Goal: Task Accomplishment & Management: Complete application form

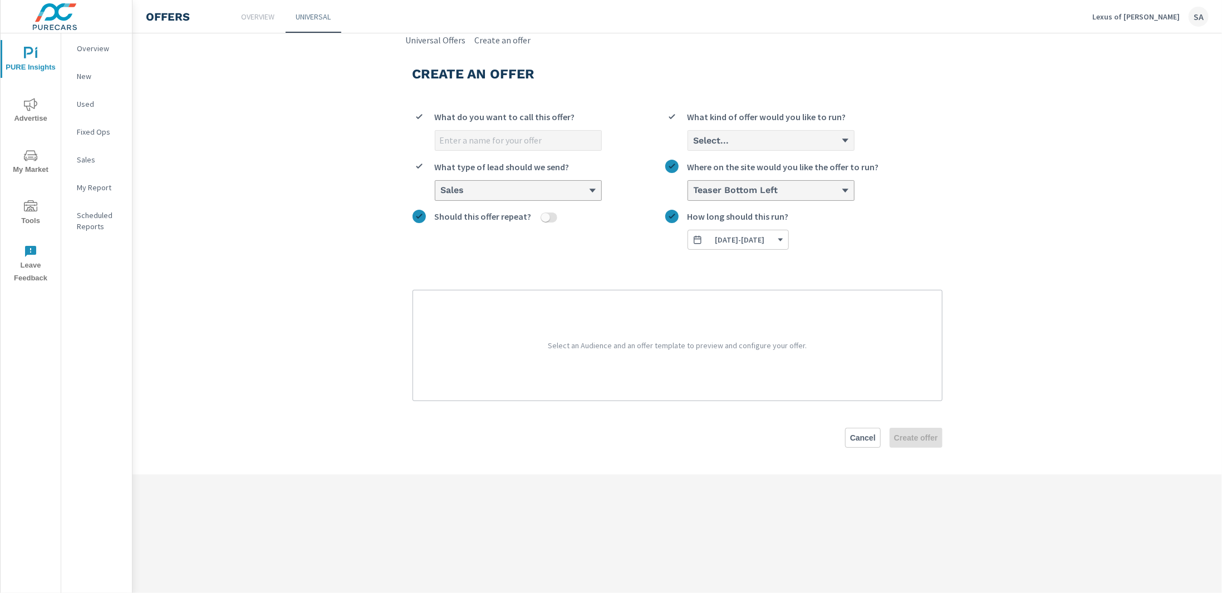
click at [101, 81] on p "New" at bounding box center [100, 76] width 46 height 11
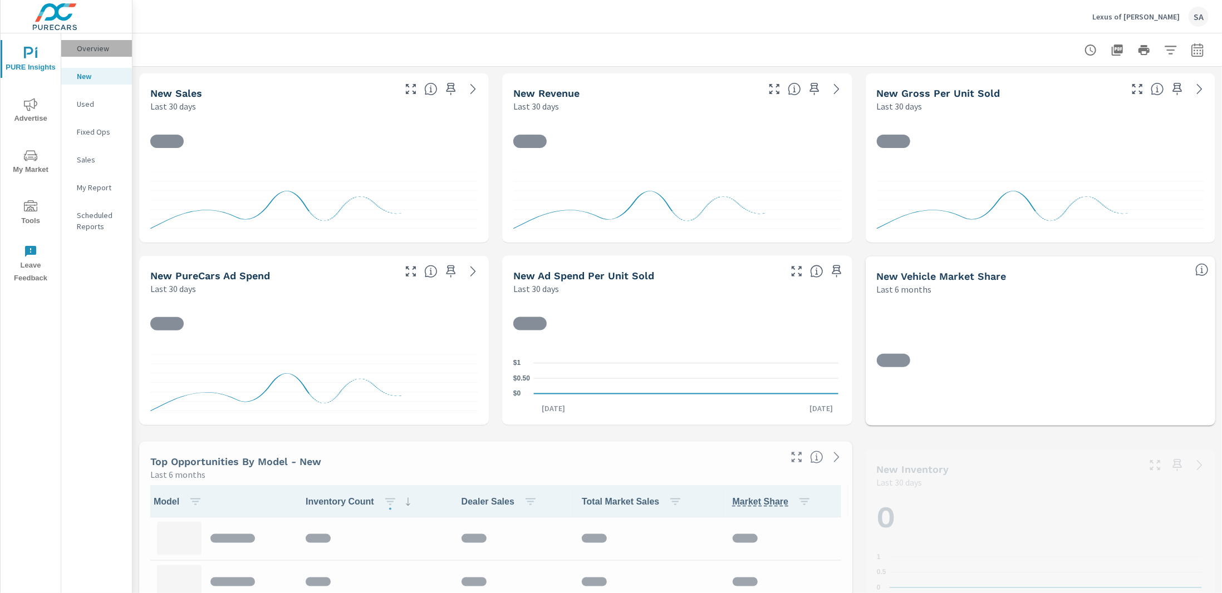
click at [95, 47] on p "Overview" at bounding box center [100, 48] width 46 height 11
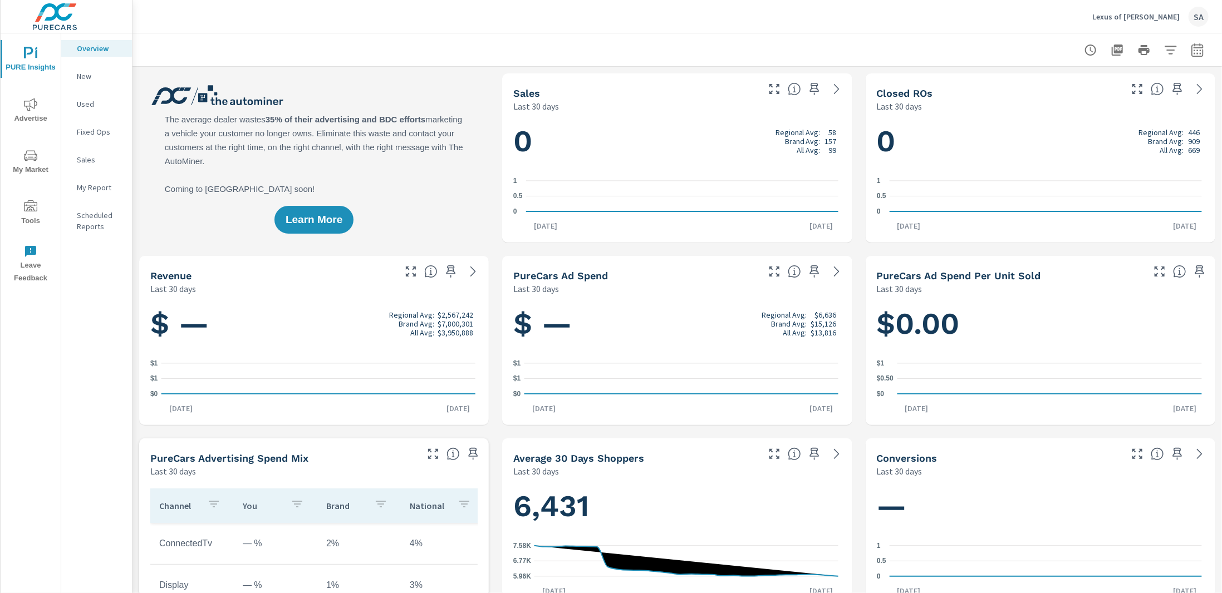
scroll to position [1, 0]
click at [35, 203] on icon "nav menu" at bounding box center [30, 206] width 13 height 13
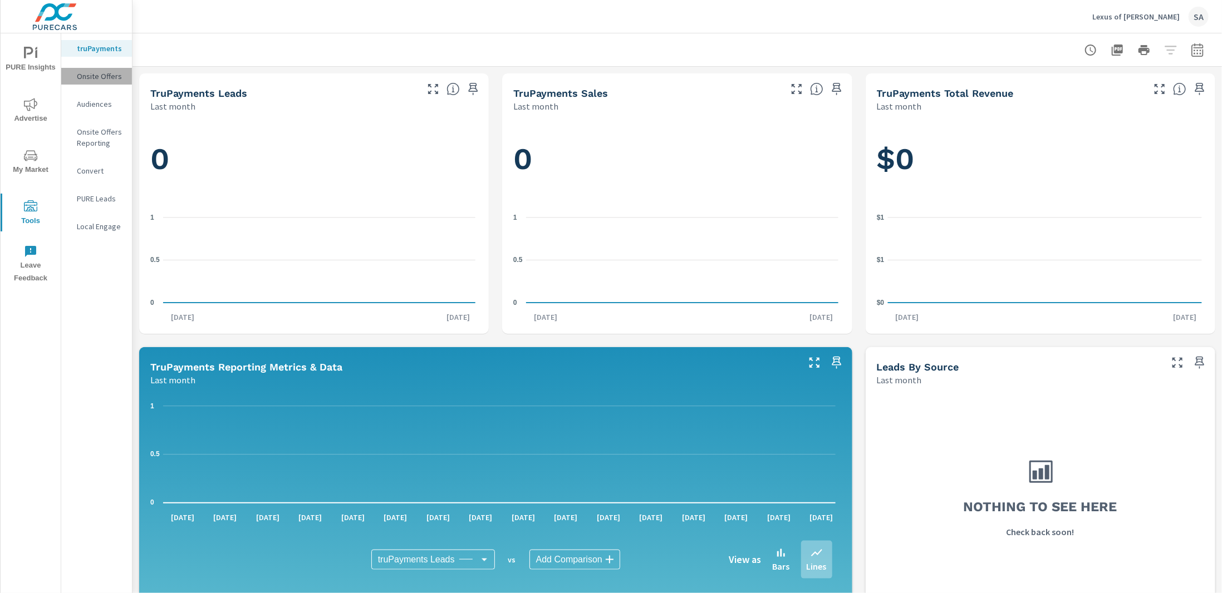
click at [116, 81] on p "Onsite Offers" at bounding box center [100, 76] width 46 height 11
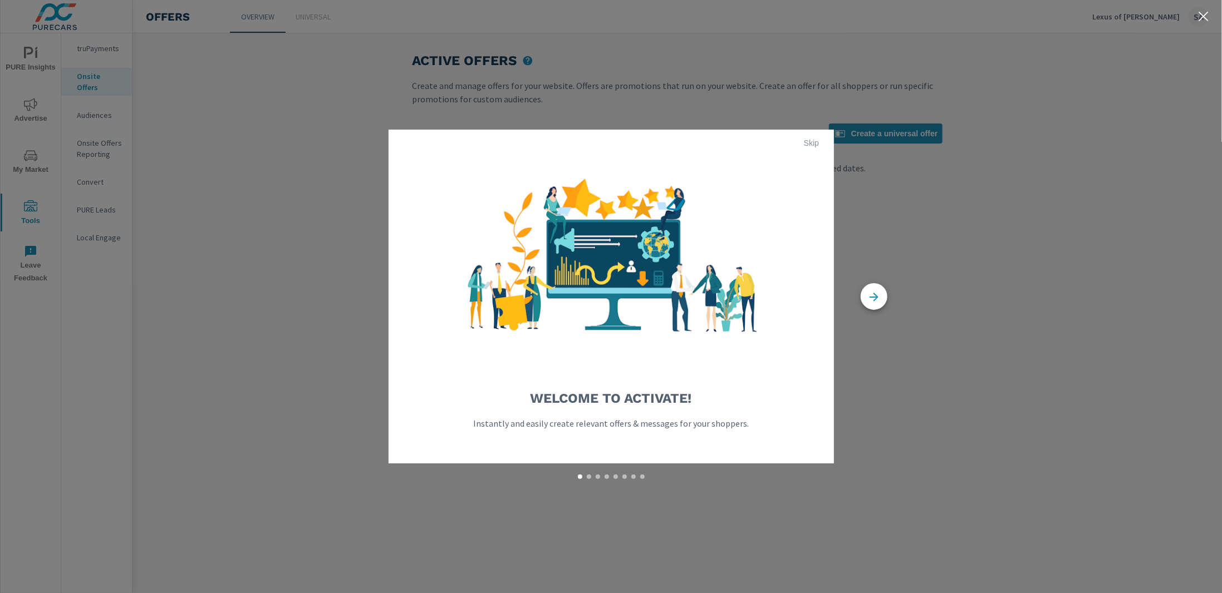
click at [811, 145] on span "Skip" at bounding box center [811, 143] width 27 height 10
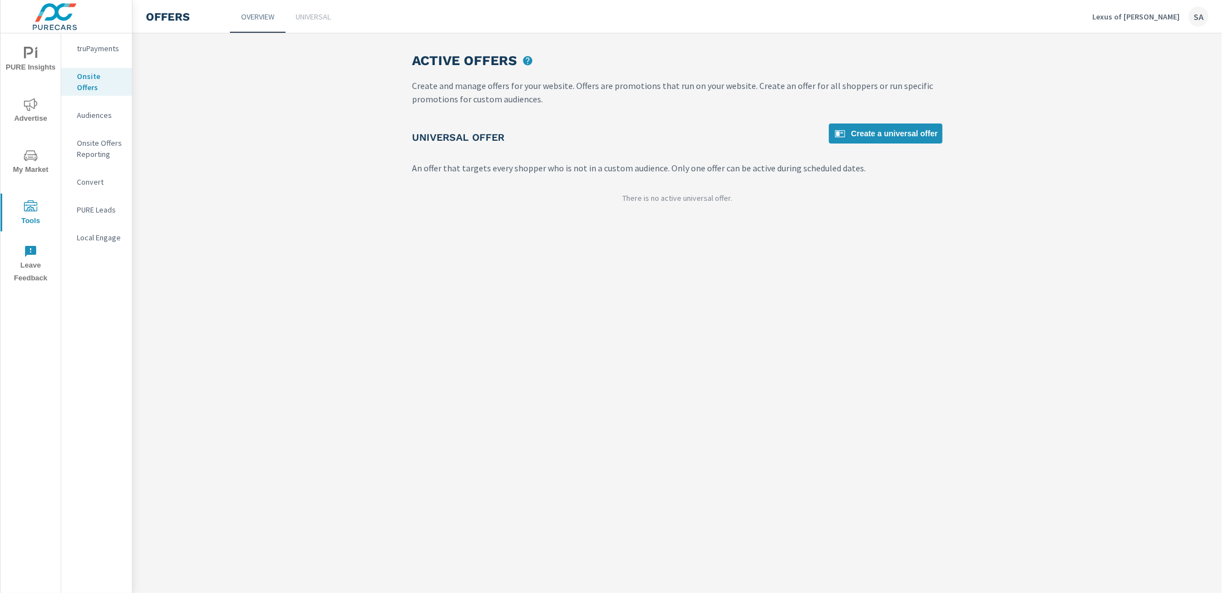
click at [303, 18] on p "Universal" at bounding box center [313, 16] width 35 height 11
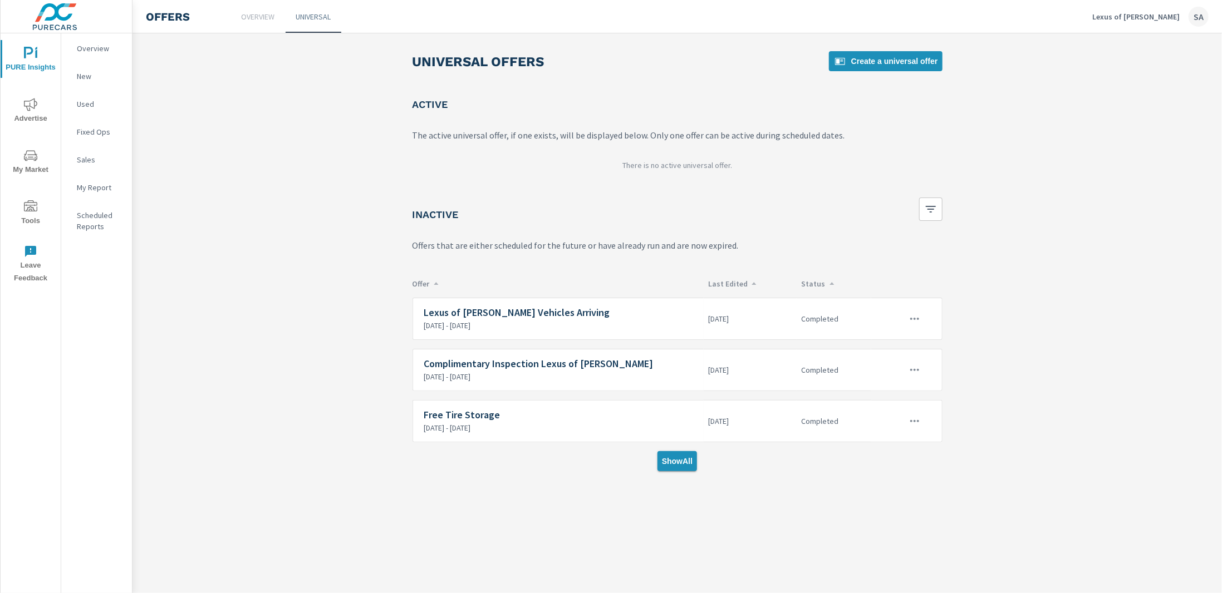
click at [671, 461] on span "Show All" at bounding box center [677, 461] width 31 height 10
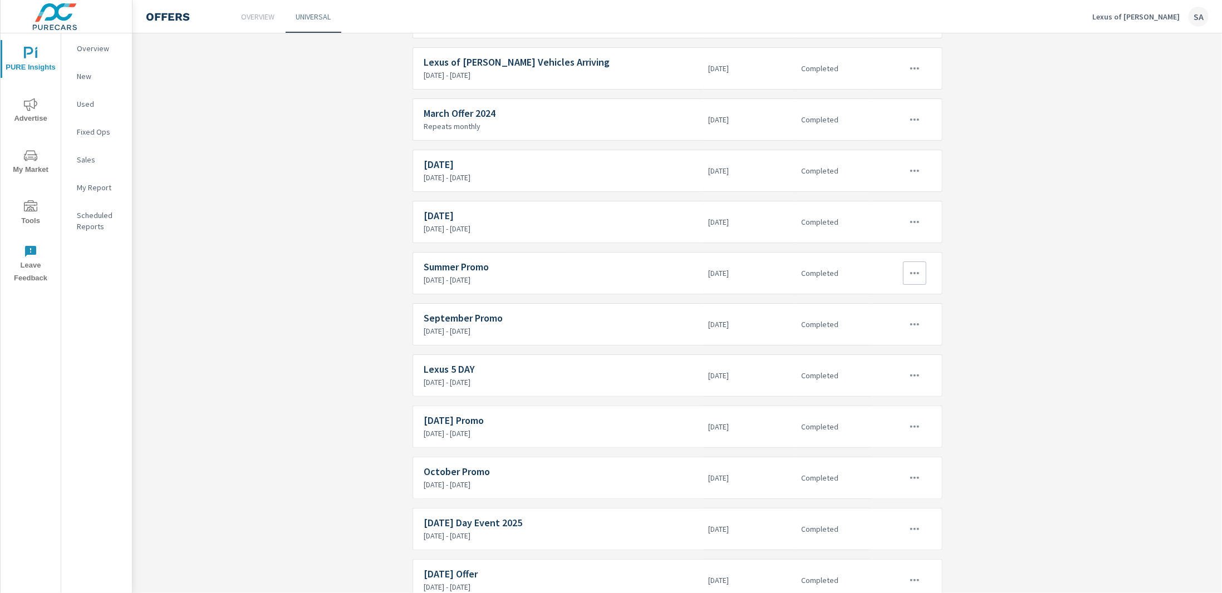
scroll to position [445, 0]
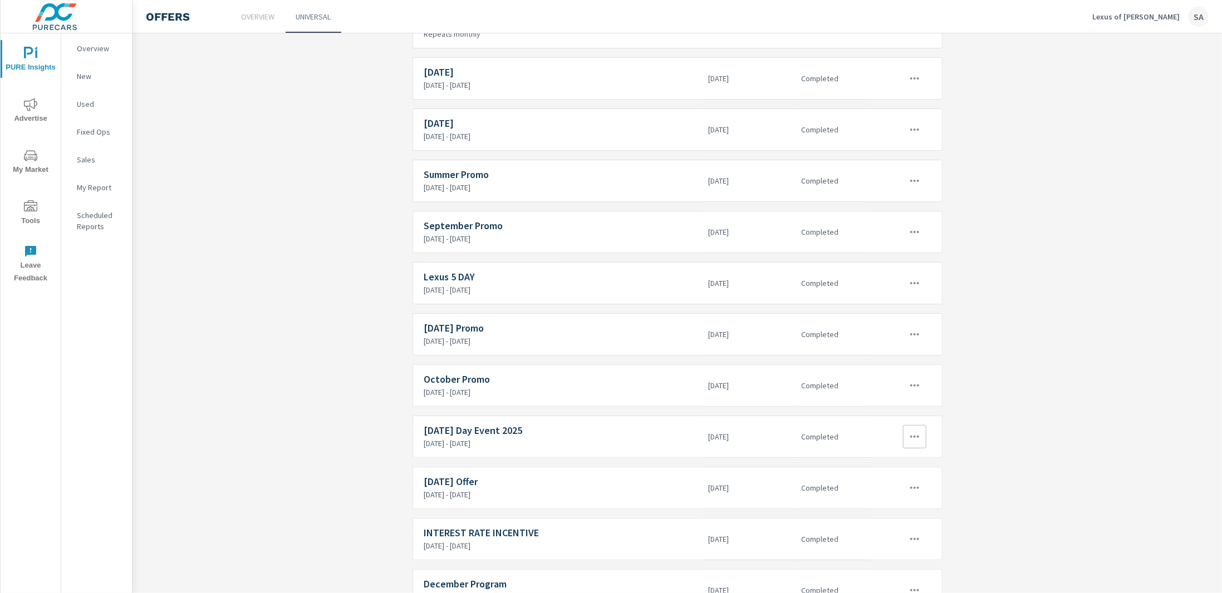
click at [492, 427] on h6 "[DATE] Day Event 2025" at bounding box center [561, 430] width 275 height 11
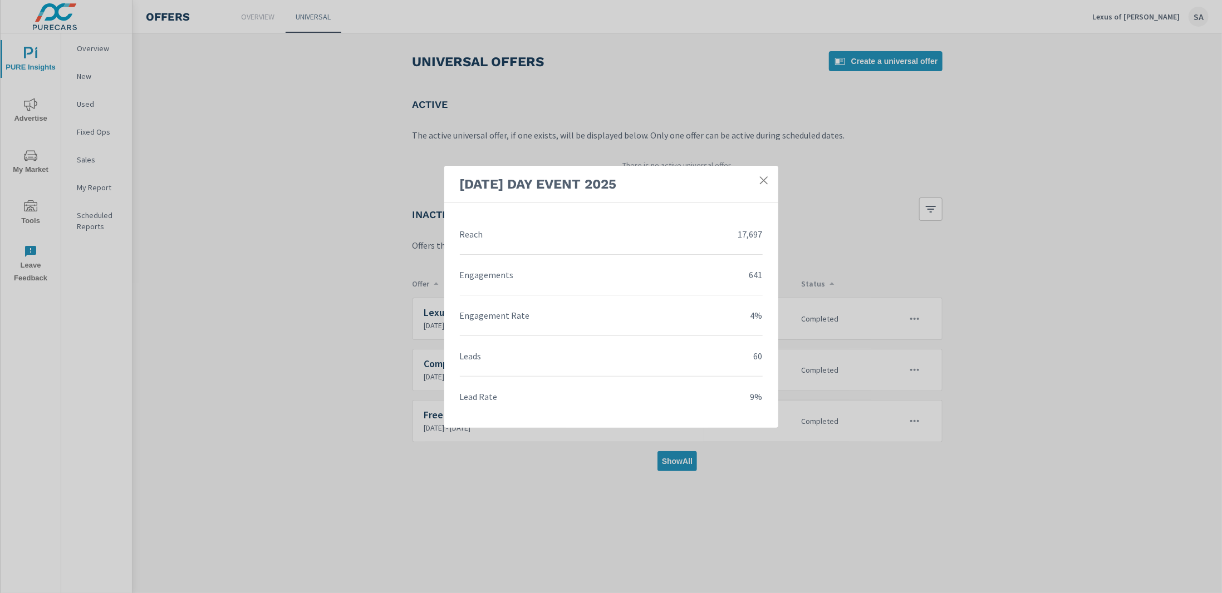
click at [764, 180] on icon at bounding box center [763, 180] width 8 height 8
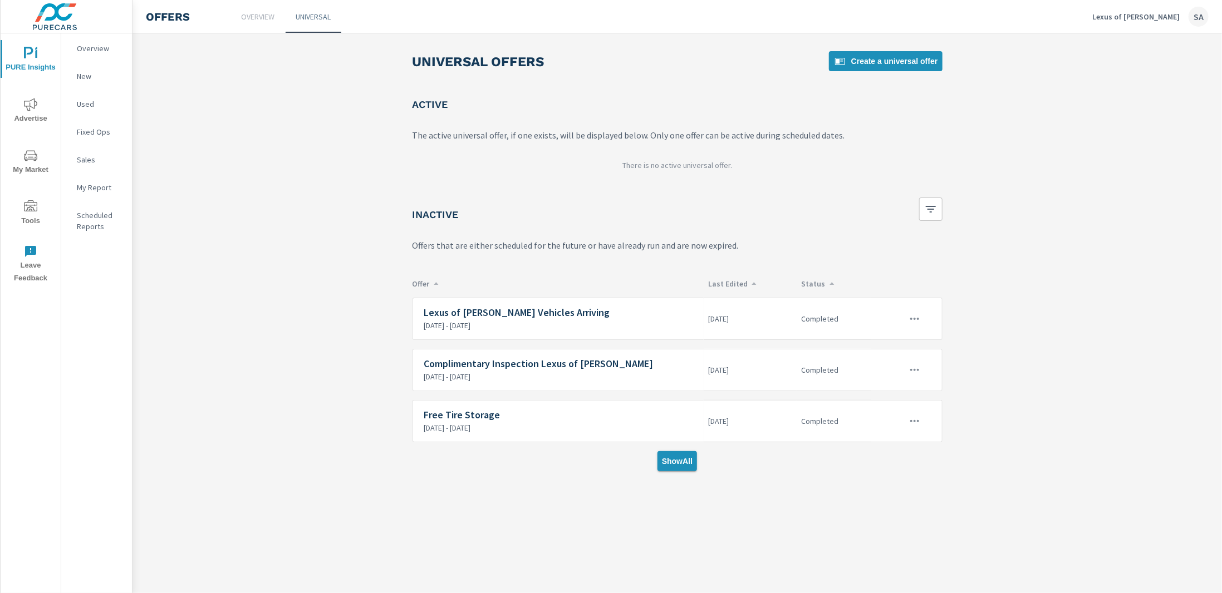
click at [683, 464] on span "Show All" at bounding box center [677, 461] width 31 height 10
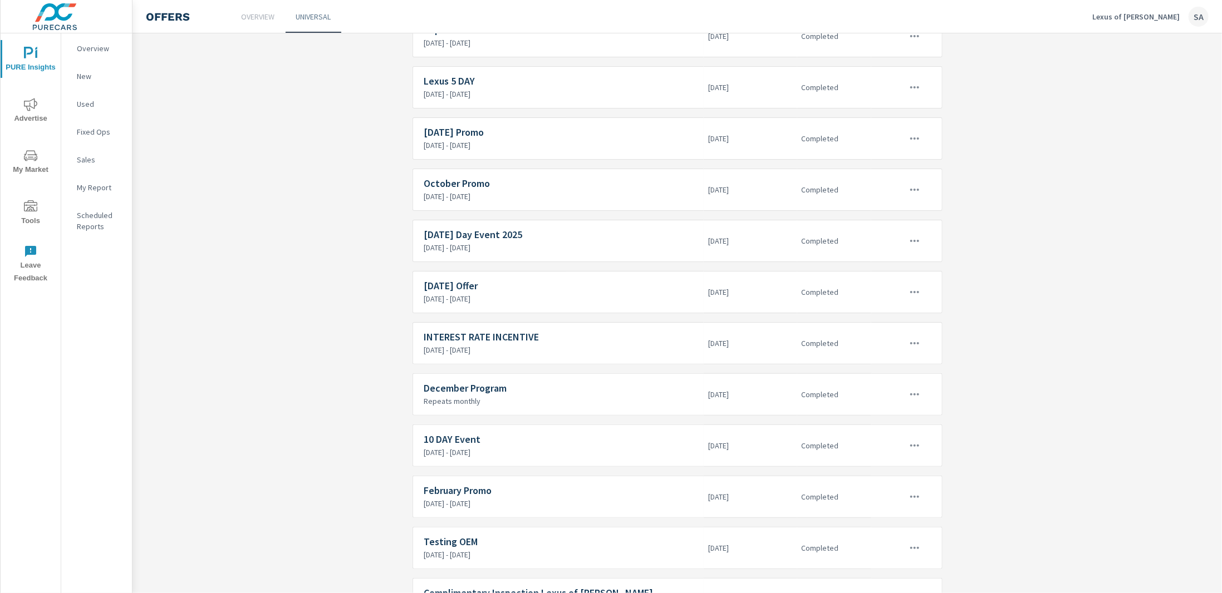
scroll to position [627, 0]
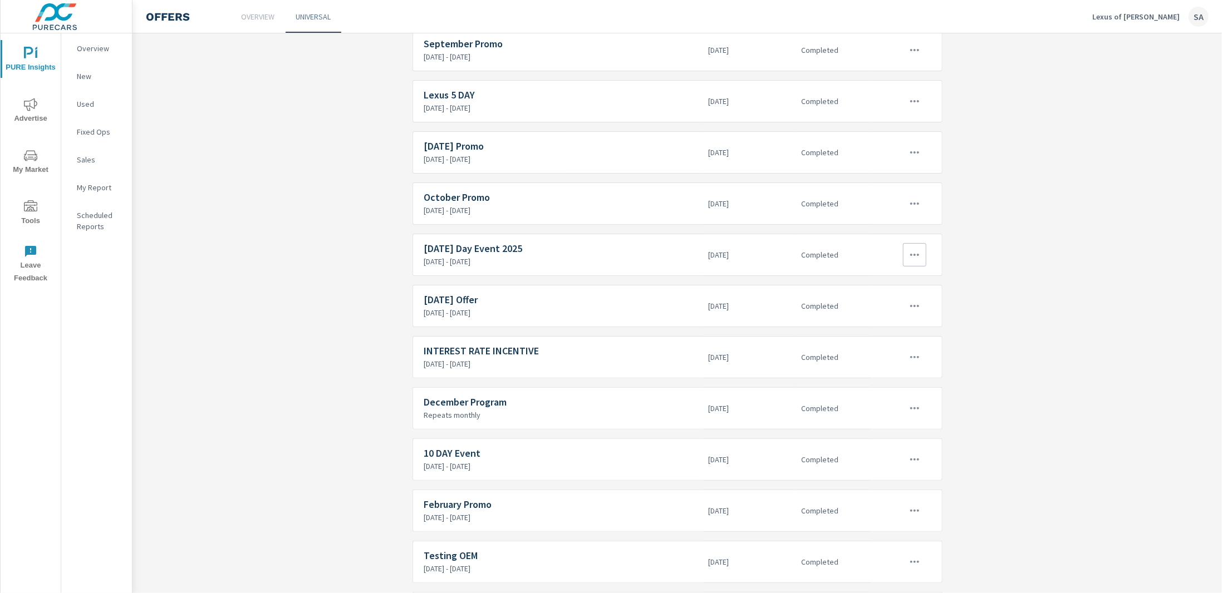
click at [911, 250] on icon "button" at bounding box center [914, 254] width 13 height 13
click at [893, 274] on link "Edit" at bounding box center [892, 273] width 62 height 27
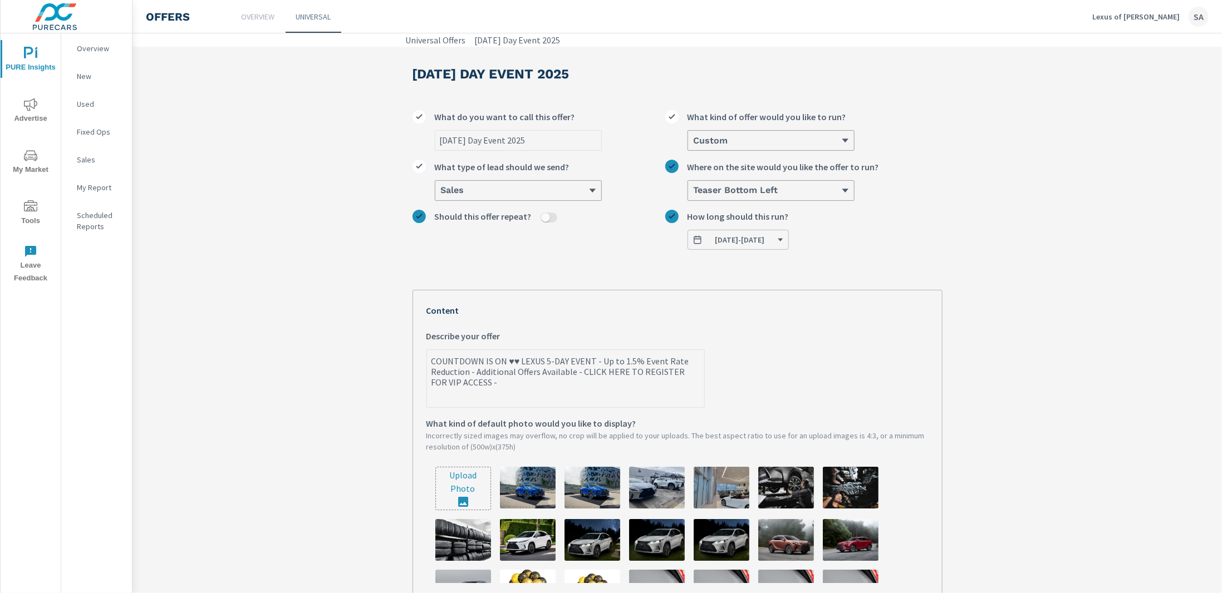
drag, startPoint x: 489, startPoint y: 391, endPoint x: 407, endPoint y: 360, distance: 87.0
click at [407, 360] on div "[DATE] Day Event [DATE] Day Event 2025 What do you want to call this offer? Cus…" at bounding box center [677, 443] width 557 height 792
type textarea "x"
click at [270, 21] on p "Overview" at bounding box center [257, 16] width 33 height 11
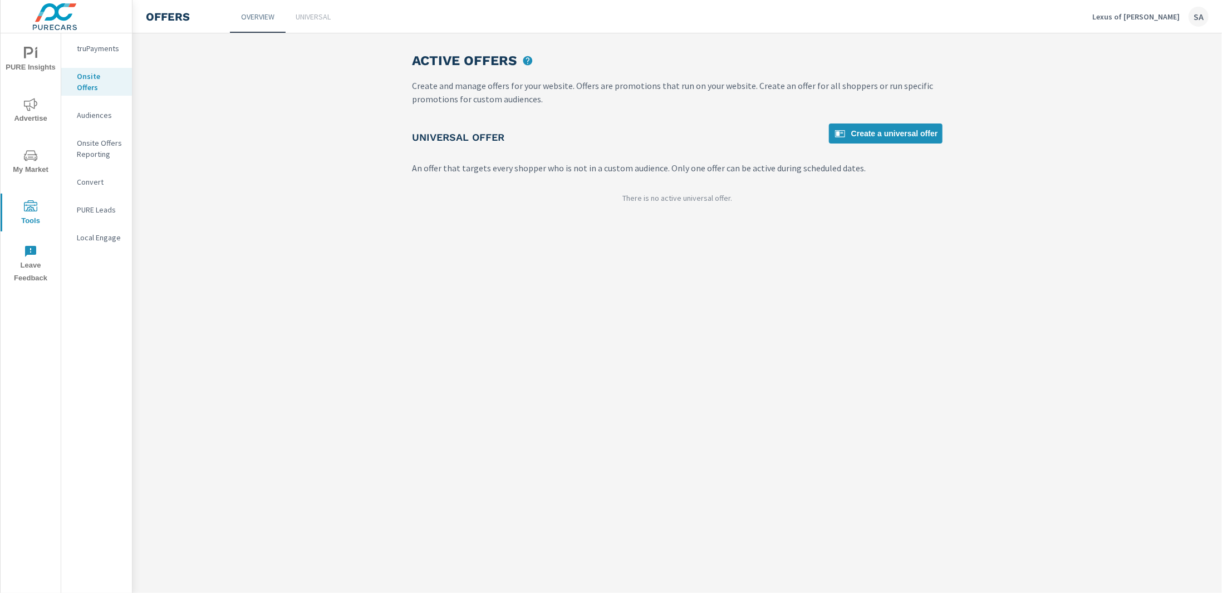
click at [306, 21] on p "Universal" at bounding box center [313, 16] width 35 height 11
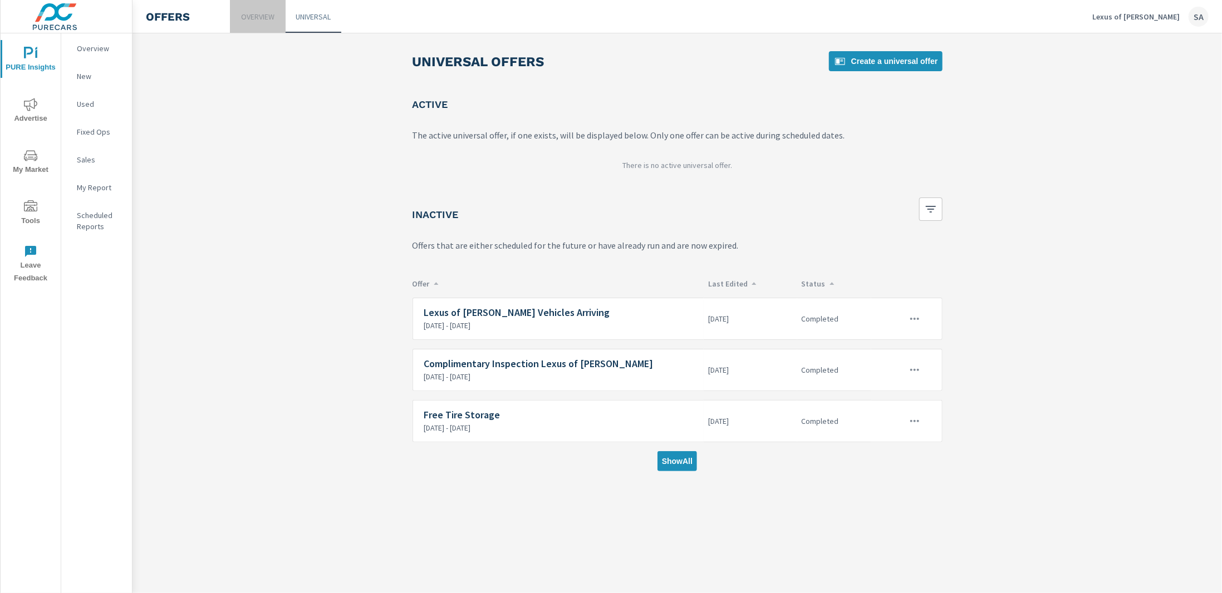
click at [248, 20] on p "Overview" at bounding box center [257, 16] width 33 height 11
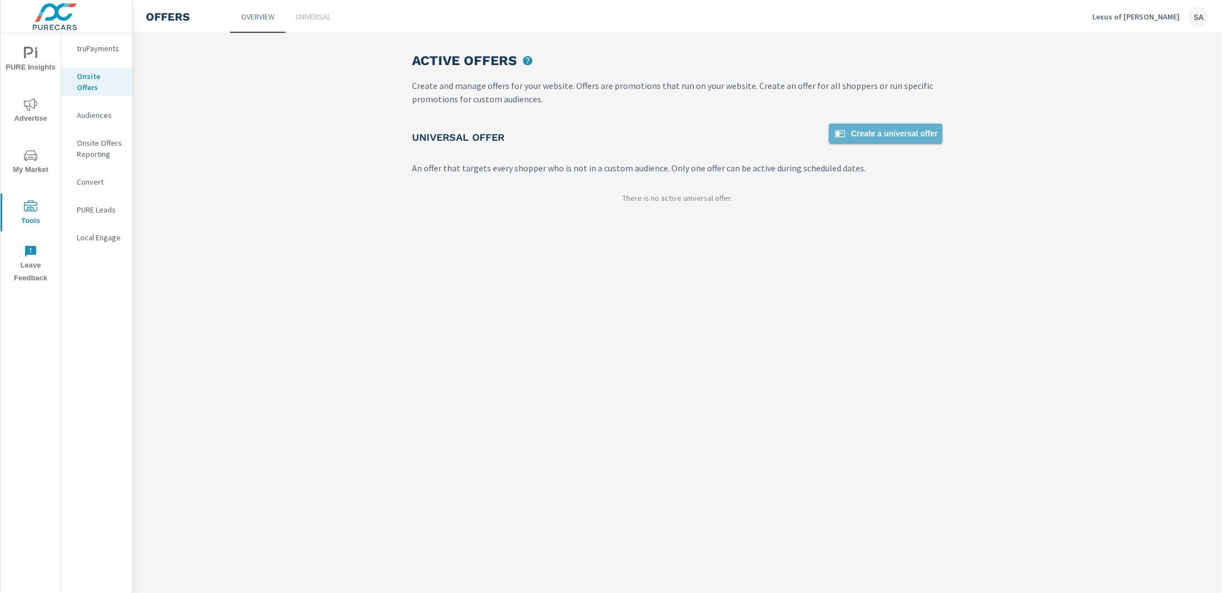
click at [896, 140] on span "Create a universal offer" at bounding box center [885, 133] width 105 height 13
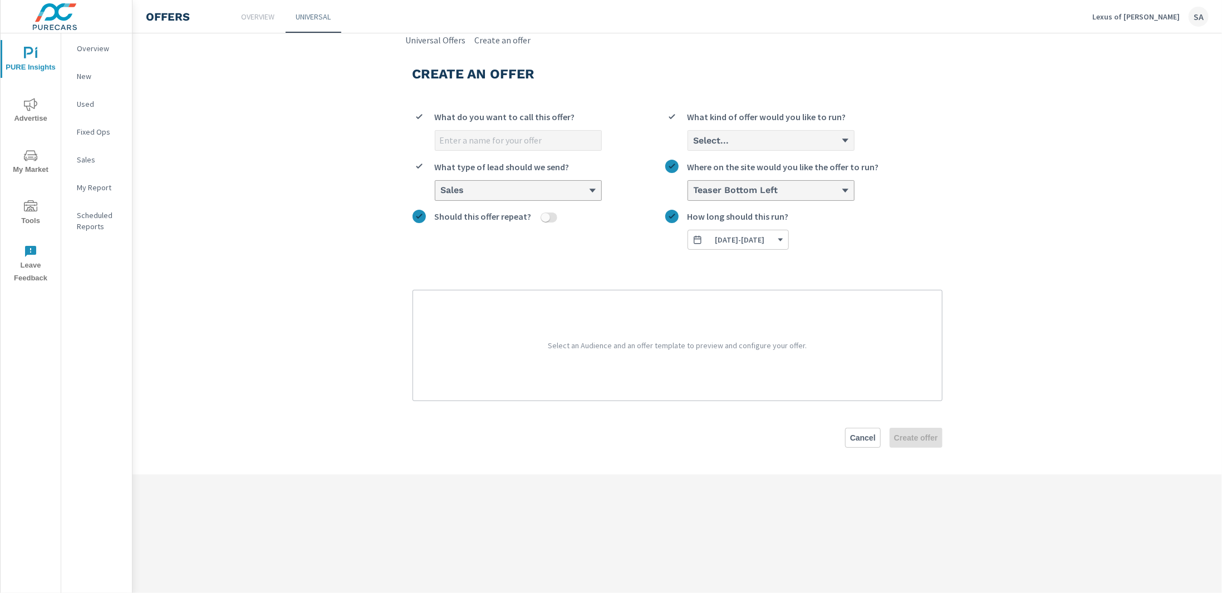
click at [742, 137] on div "Select..." at bounding box center [766, 140] width 149 height 11
click at [693, 137] on input "Select... What kind of offer would you like to run?" at bounding box center [692, 141] width 1 height 10
click at [735, 170] on li "Cash" at bounding box center [771, 162] width 166 height 21
click at [693, 146] on input "option Cash focused, 1 of 3. 3 results available. Use Up and Down to choose opt…" at bounding box center [692, 141] width 1 height 10
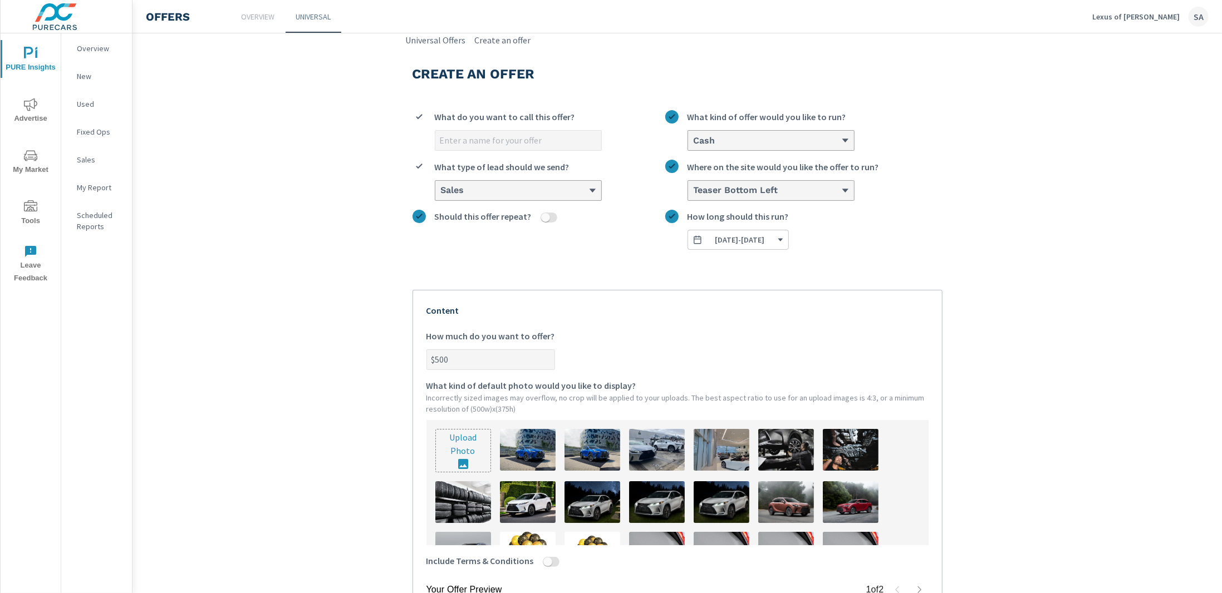
click at [720, 151] on div "What do you want to call this offer? Cash What kind of offer would you like to …" at bounding box center [677, 175] width 530 height 149
click at [721, 142] on div "Cash" at bounding box center [766, 140] width 149 height 11
click at [693, 142] on input "Cash What kind of offer would you like to run?" at bounding box center [692, 141] width 1 height 10
click at [712, 183] on p "Custom" at bounding box center [712, 182] width 30 height 13
click at [693, 146] on input "option Cash, selected. option Custom focused, 2 of 3. 3 results available. Use …" at bounding box center [692, 141] width 1 height 10
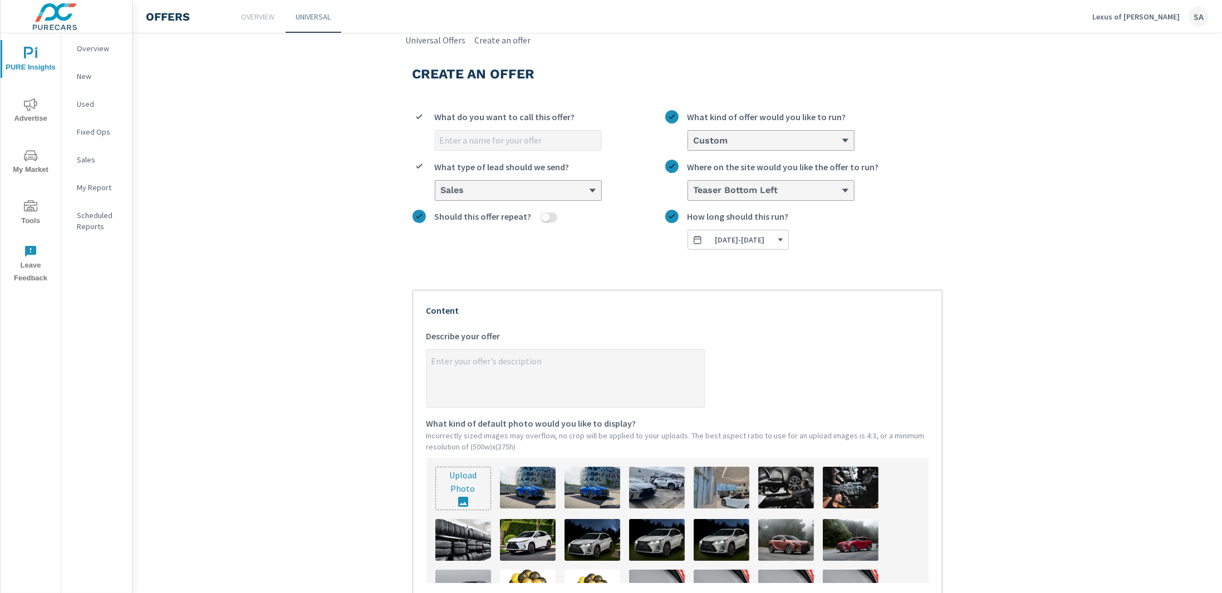
type textarea "x"
click at [539, 356] on textarea "x Describe your offer" at bounding box center [565, 380] width 277 height 56
paste textarea "COUNTDOWN IS ON ♥♥ LEXUS 5-DAY EVENT - Up to 1.5% Event Rate Reduction - Additi…"
type textarea "COUNTDOWN IS ON ♥♥ LEXUS 5-DAY EVENT - Up to 1.5% Event Rate Reduction - Additi…"
type textarea "x"
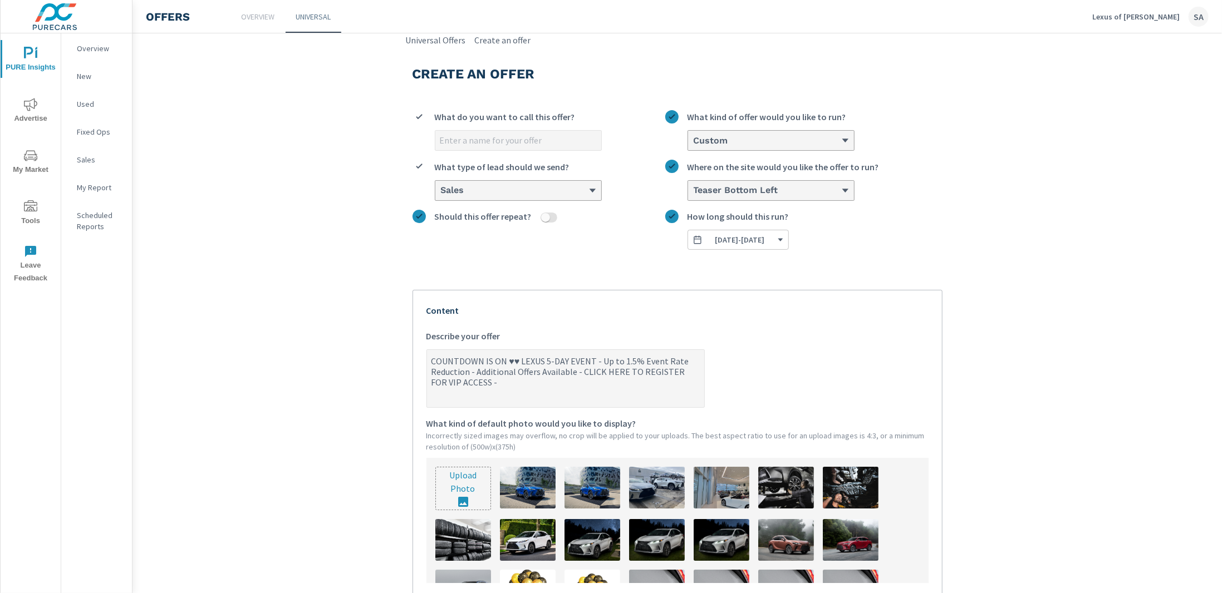
type textarea "COUNTDOWN IS ON ♥♥ LEXUS 5-DAY EVENT - Up to 1.5% Event Rate Reduction - Additi…"
type textarea "x"
click at [624, 362] on textarea "COUNTDOWN IS ON ♥♥ LEXUS 5-DAY EVENT - Up to 1.5% Event Rate Reduction - Additi…" at bounding box center [565, 380] width 277 height 56
type textarea "COUNTDOWN IS ON ♥♥ LEXUS 5-DAY EVENT - Up to 1.% Event Rate Reduction - Additio…"
type textarea "x"
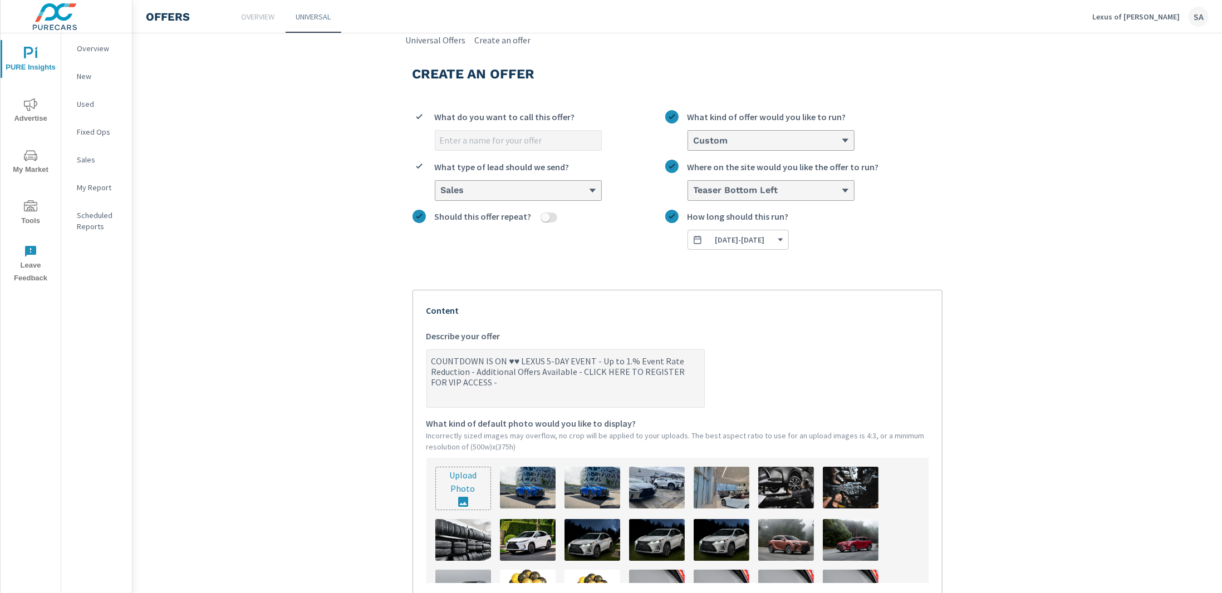
type textarea "COUNTDOWN IS ON ♥♥ LEXUS 5-DAY EVENT - Up to 1% Event Rate Reduction - Addition…"
type textarea "x"
type textarea "COUNTDOWN IS ON ♥♥ LEXUS 5-DAY EVENT - Up to % Event Rate Reduction - Additiona…"
type textarea "x"
type textarea "COUNTDOWN IS ON ♥♥ LEXUS 5-DAY EVENT - Up to 2% Event Rate Reduction - Addition…"
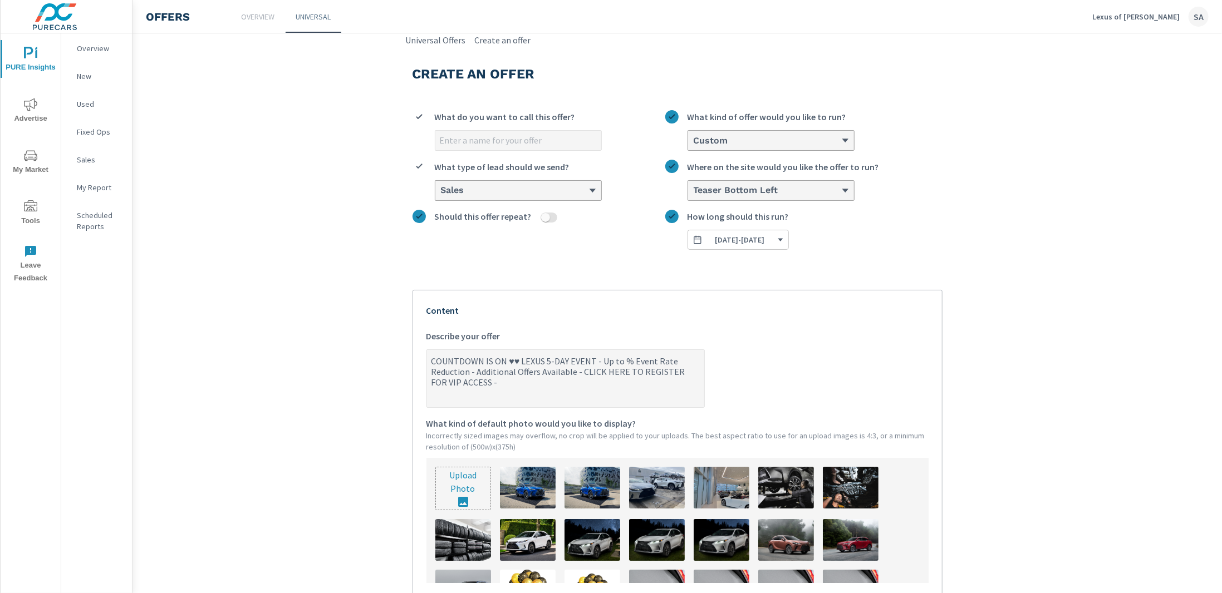
type textarea "x"
click at [506, 376] on textarea "COUNTDOWN IS ON ♥♥ LEXUS 5-DAY EVENT - Up to 2% Event Rate Reduction - Addition…" at bounding box center [565, 380] width 277 height 56
click at [492, 386] on textarea "COUNTDOWN IS ON ♥♥ LEXUS 5-DAY EVENT - Up to 2% Event Rate Reduction - Addition…" at bounding box center [565, 380] width 277 height 56
type textarea "COUNTDOWN IS ON ♥♥ LEXUS 5-DAY EVENT - Up to 2% Event Rate Reduction - Addition…"
type textarea "x"
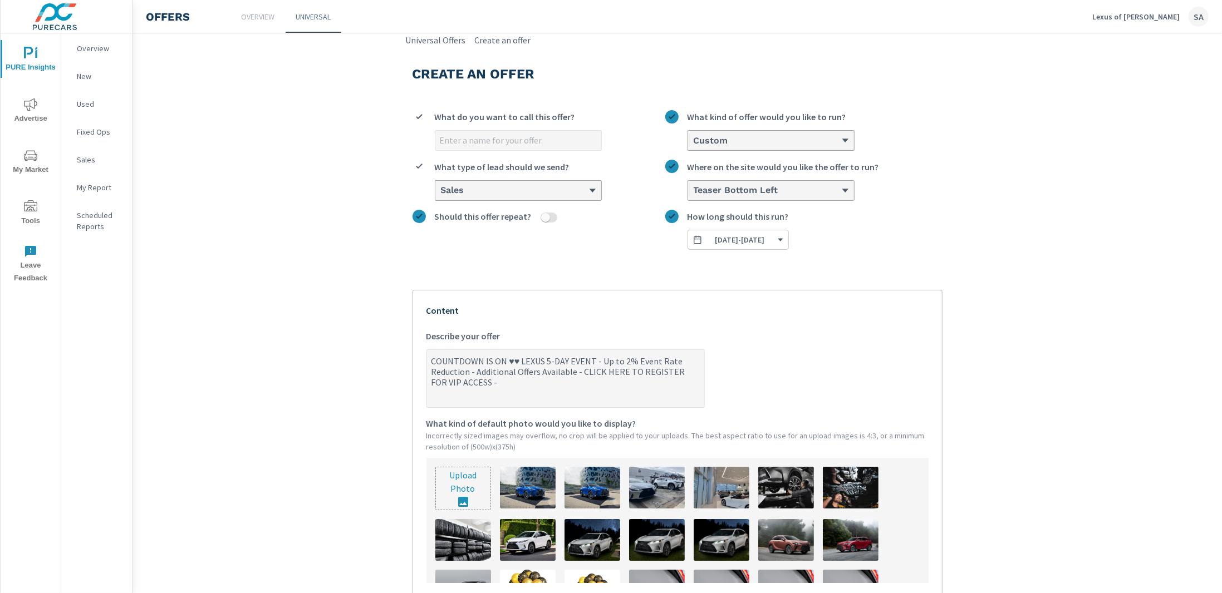
type textarea "COUNTDOWN IS ON ♥♥ LEXUS 5-DAY EVENT - Up to 2% Event Rate Reduction - Addition…"
click at [784, 242] on span "[DATE] - [DATE]" at bounding box center [737, 240] width 91 height 10
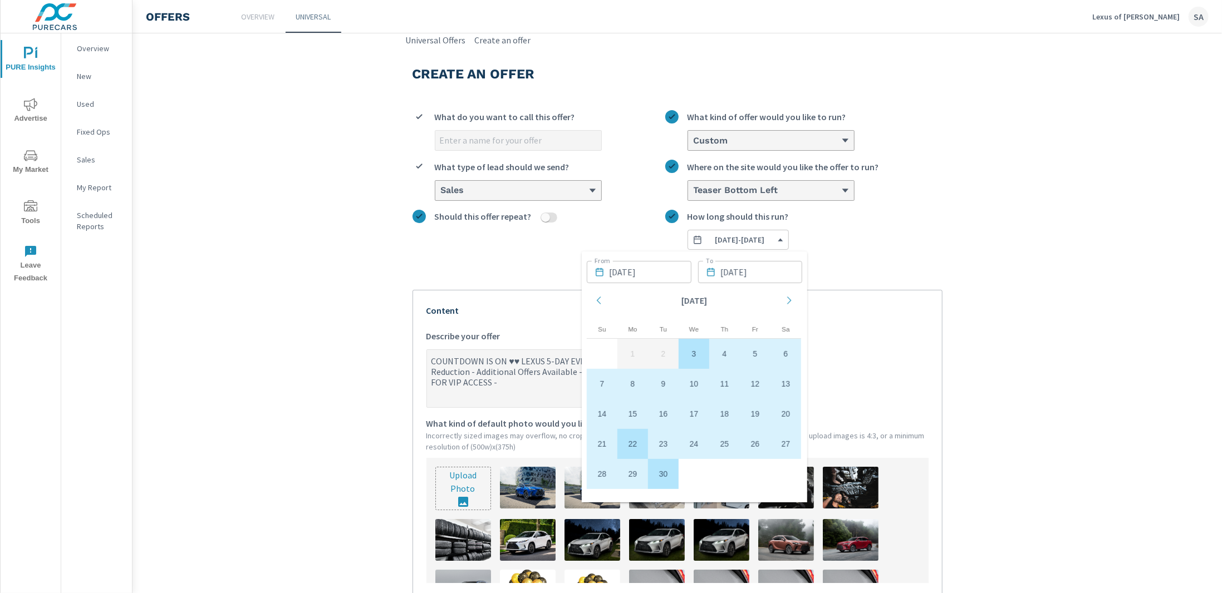
click at [637, 451] on td "22" at bounding box center [632, 444] width 31 height 30
type textarea "x"
type input "[DATE]"
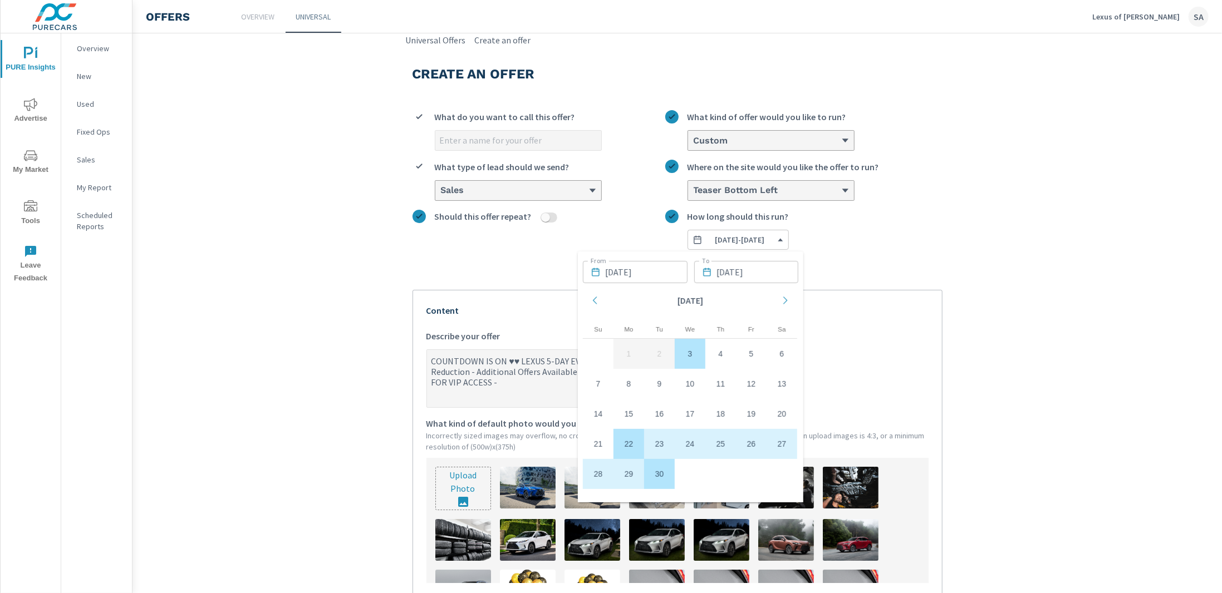
click at [692, 355] on td "3" at bounding box center [690, 354] width 31 height 30
type textarea "x"
type input "[DATE]"
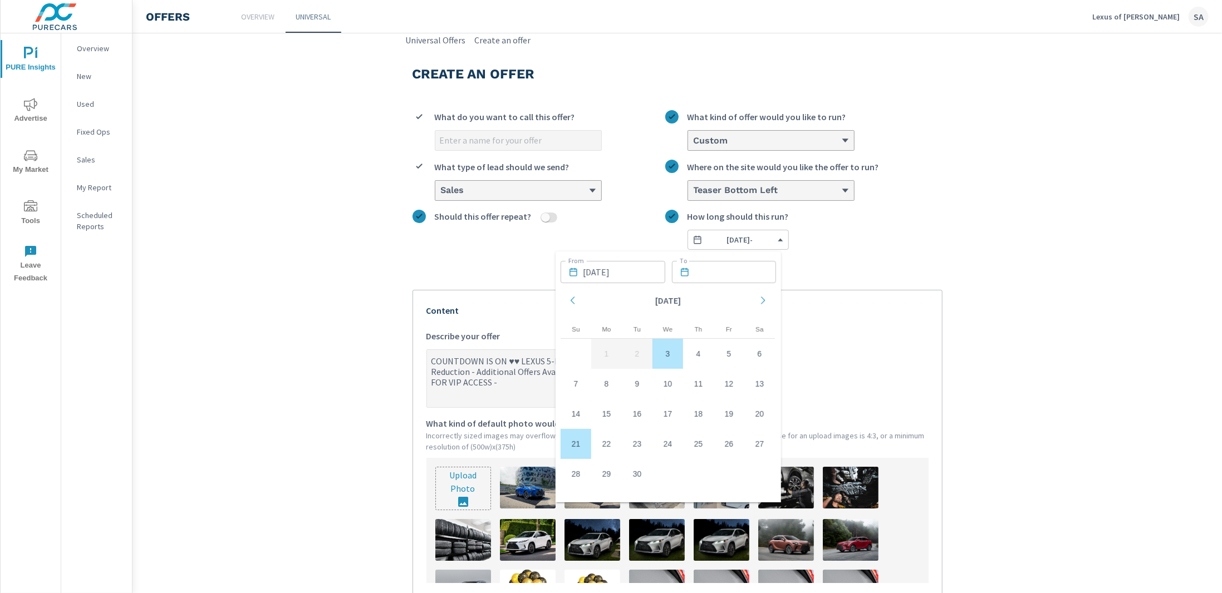
click at [586, 448] on td "21" at bounding box center [575, 444] width 31 height 30
type textarea "x"
type input "[DATE]"
type textarea "x"
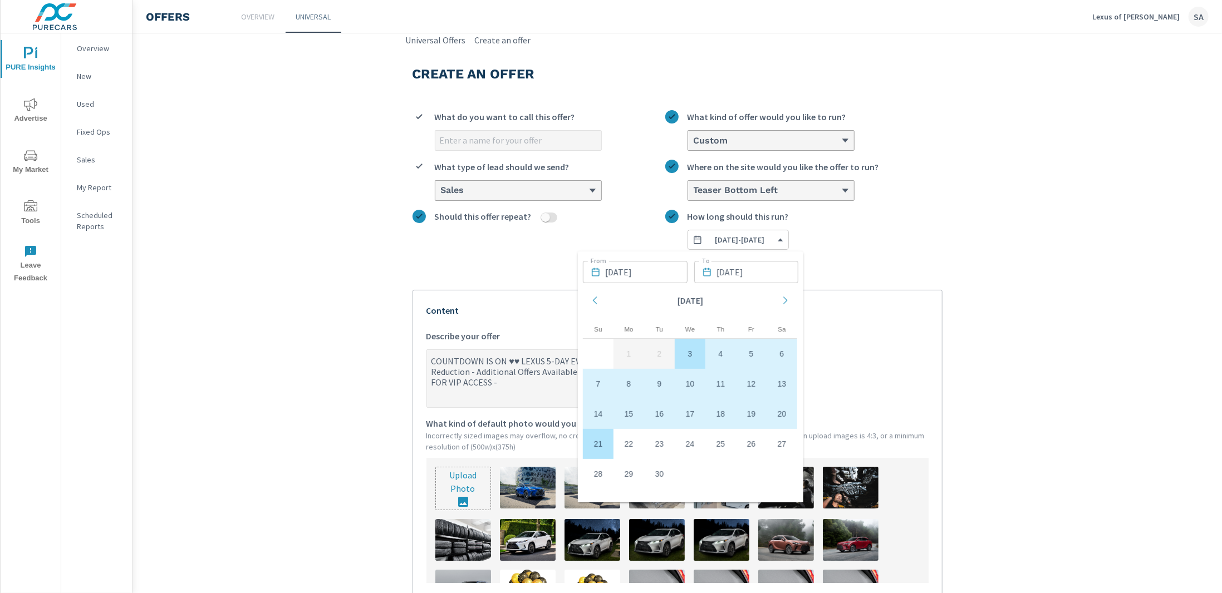
click at [914, 319] on div "Content COUNTDOWN IS ON ♥♥ LEXUS 5-DAY EVENT - Up to 2% Event Rate Reduction - …" at bounding box center [677, 461] width 502 height 315
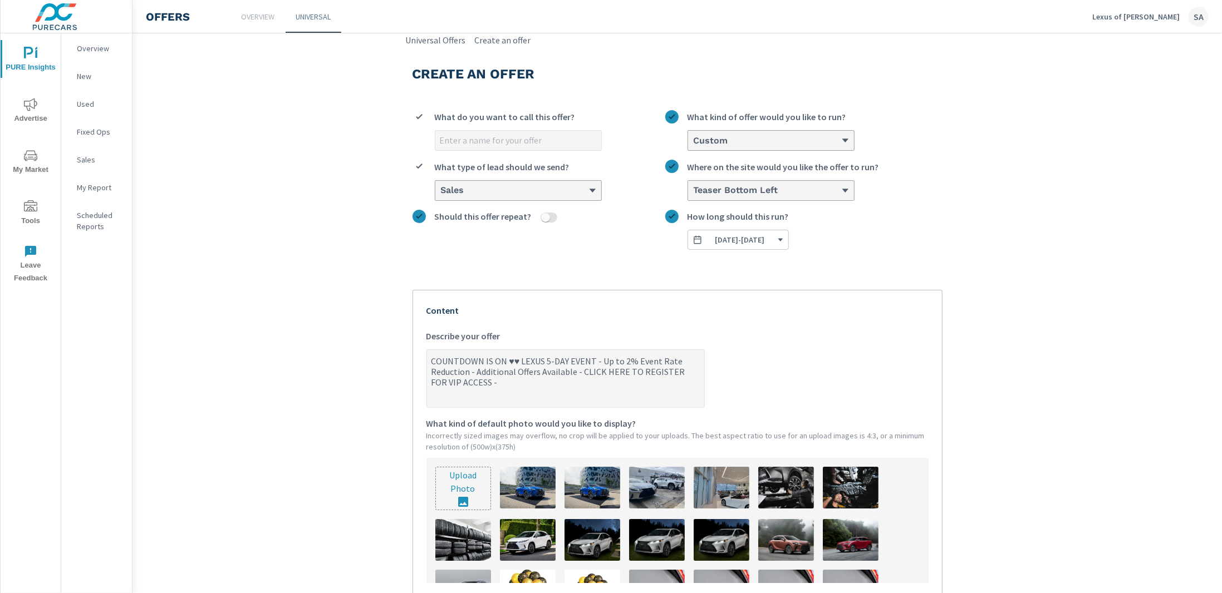
click at [537, 139] on input "What do you want to call this offer?" at bounding box center [518, 140] width 166 height 19
type input "S"
type textarea "x"
type input "Se"
type textarea "x"
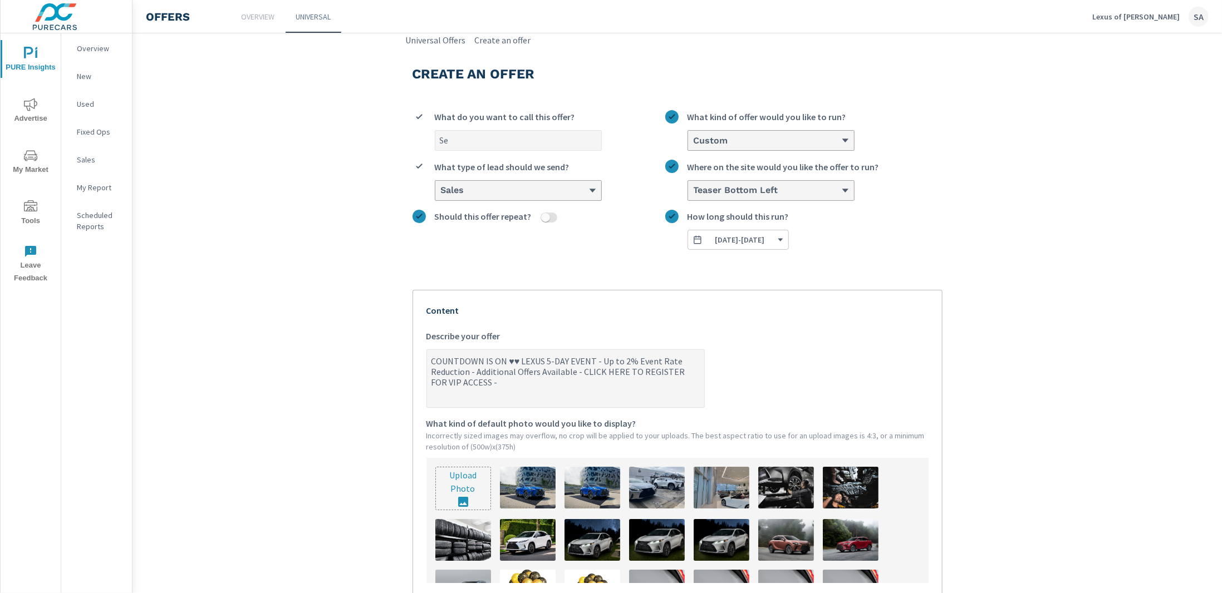
type input "Sep"
type textarea "x"
type input "Sept"
type textarea "x"
type input "Septe"
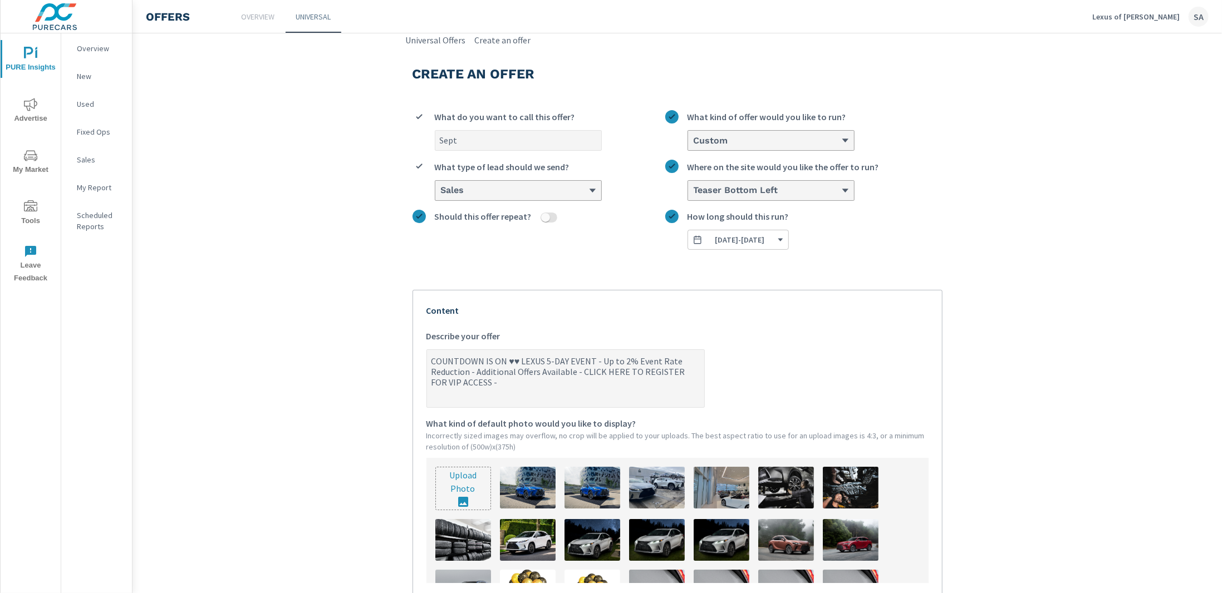
type textarea "x"
type input "Septem"
type textarea "x"
type input "Septemb"
type textarea "x"
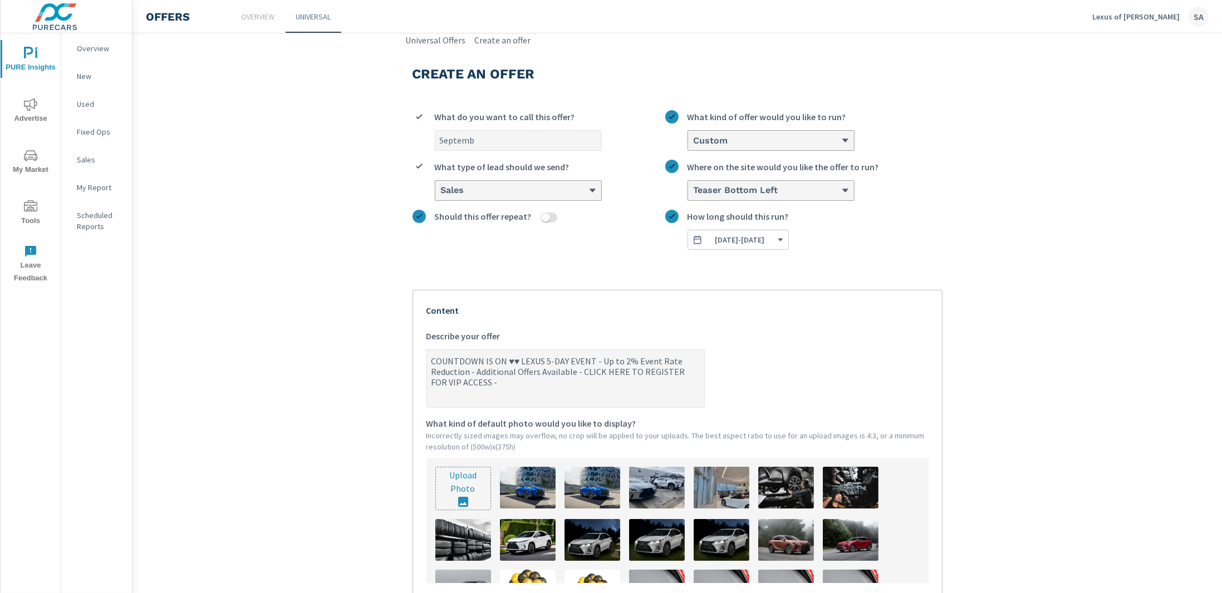
type input "Septembe"
type textarea "x"
type input "September"
type textarea "x"
type input "September"
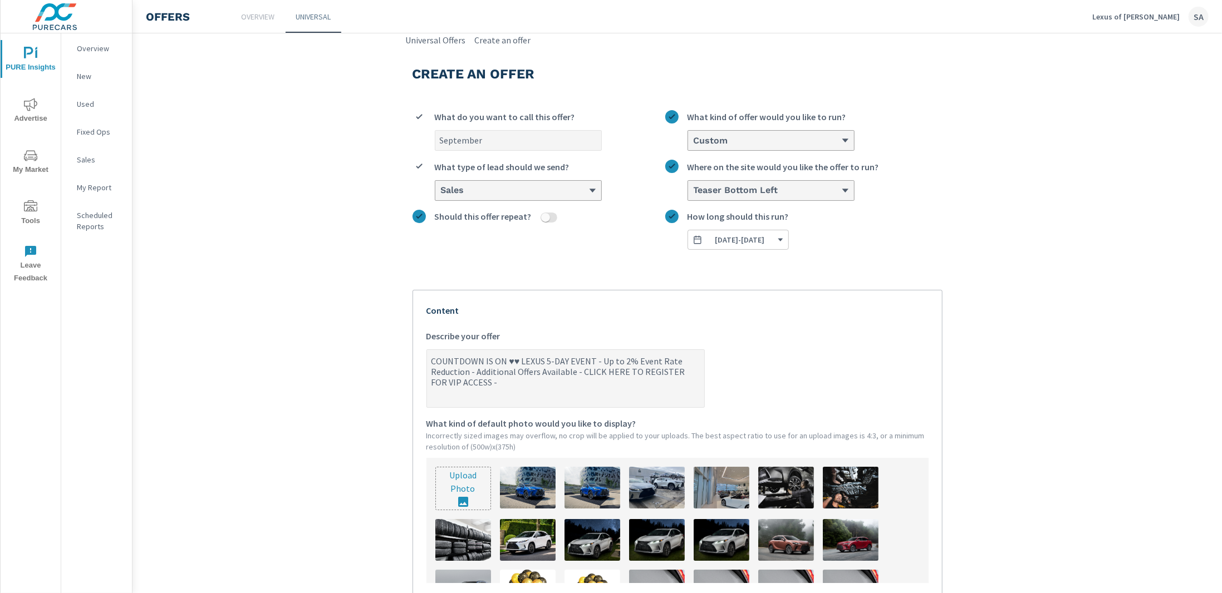
type textarea "x"
type input "[DATE]"
type textarea "x"
type input "[DATE]"
type textarea "x"
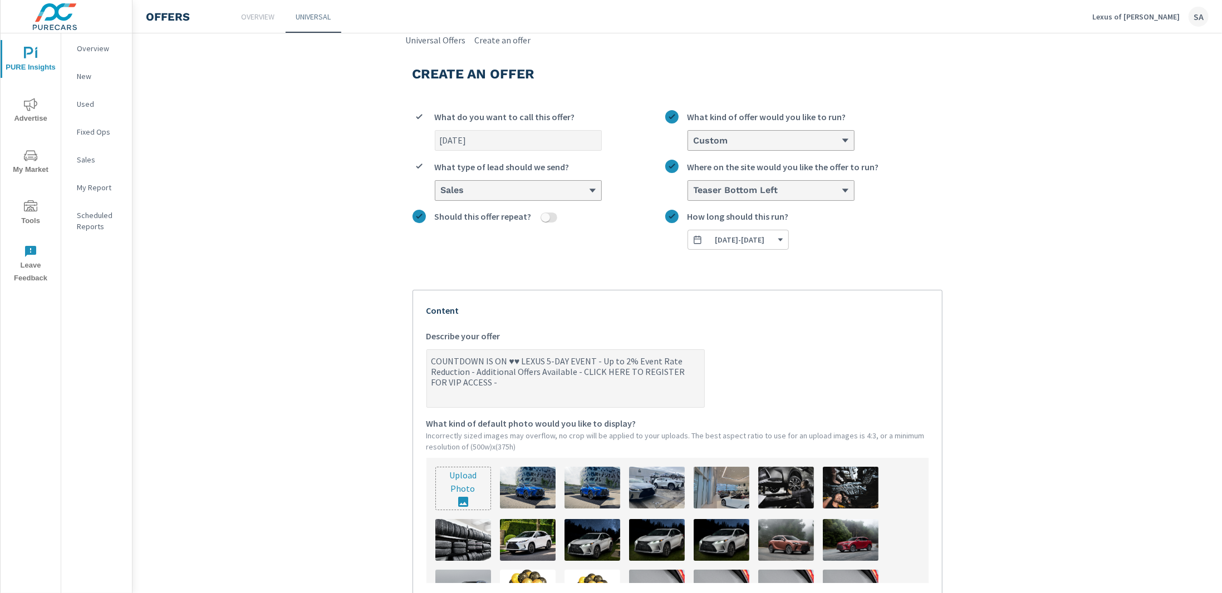
type input "[DATE] D"
type textarea "x"
type input "[DATE] Da"
type textarea "x"
type input "[DATE] Day"
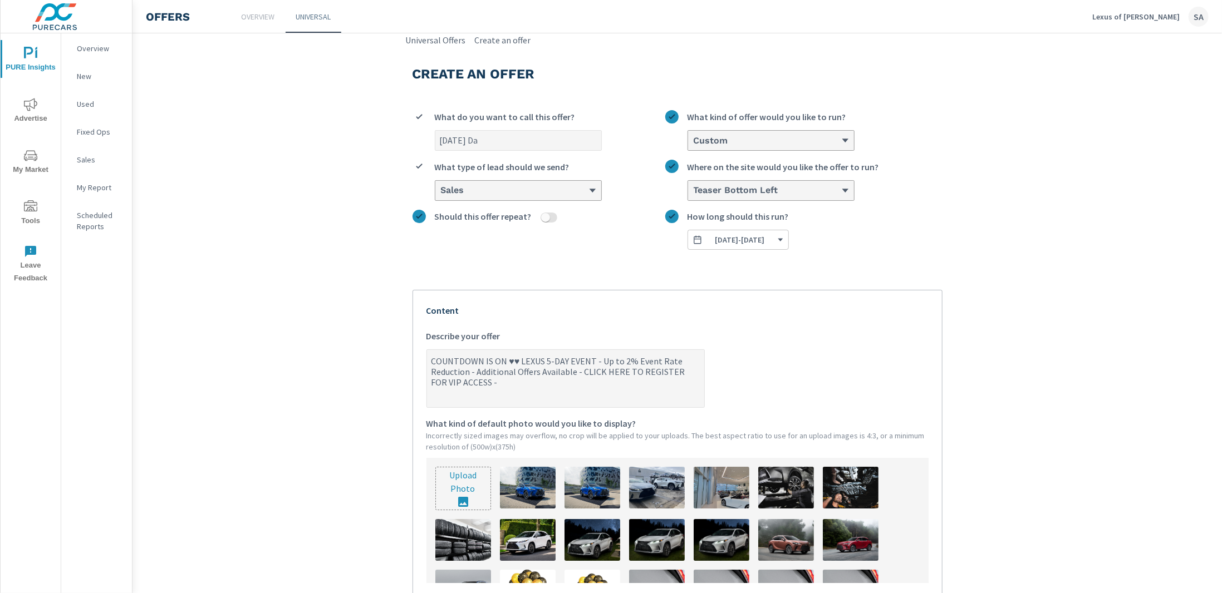
type textarea "x"
type input "[DATE] Day"
type textarea "x"
type input "[DATE] Day 2"
type textarea "x"
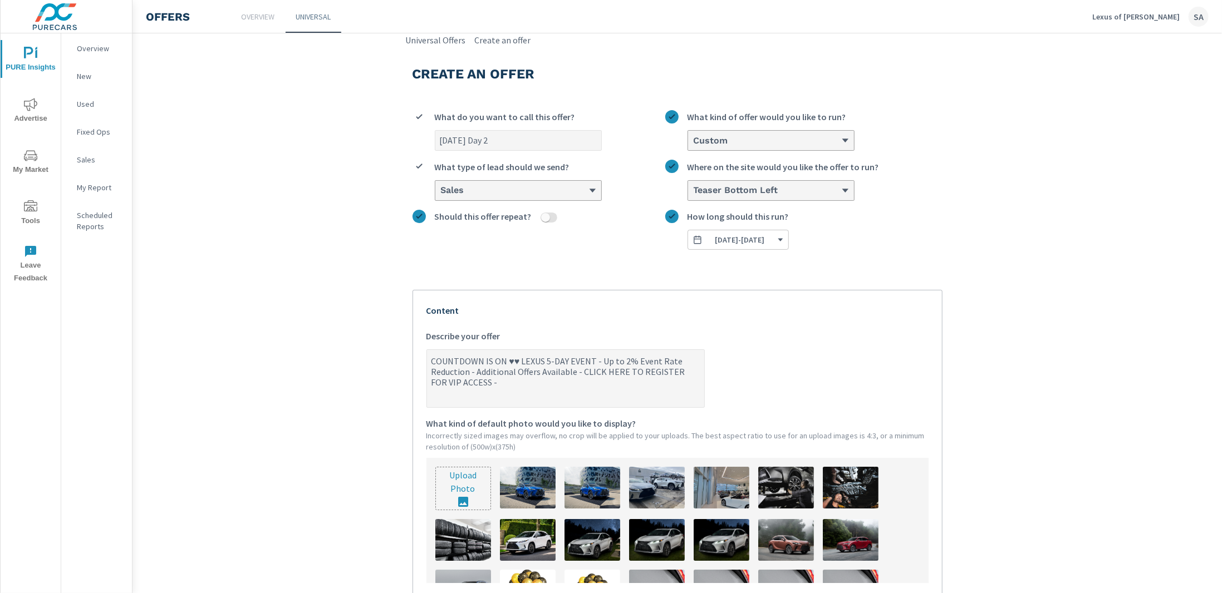
type input "[DATE] Day 20"
type textarea "x"
type input "[DATE] Day 202"
type textarea "x"
type input "[DATE] Day 2025"
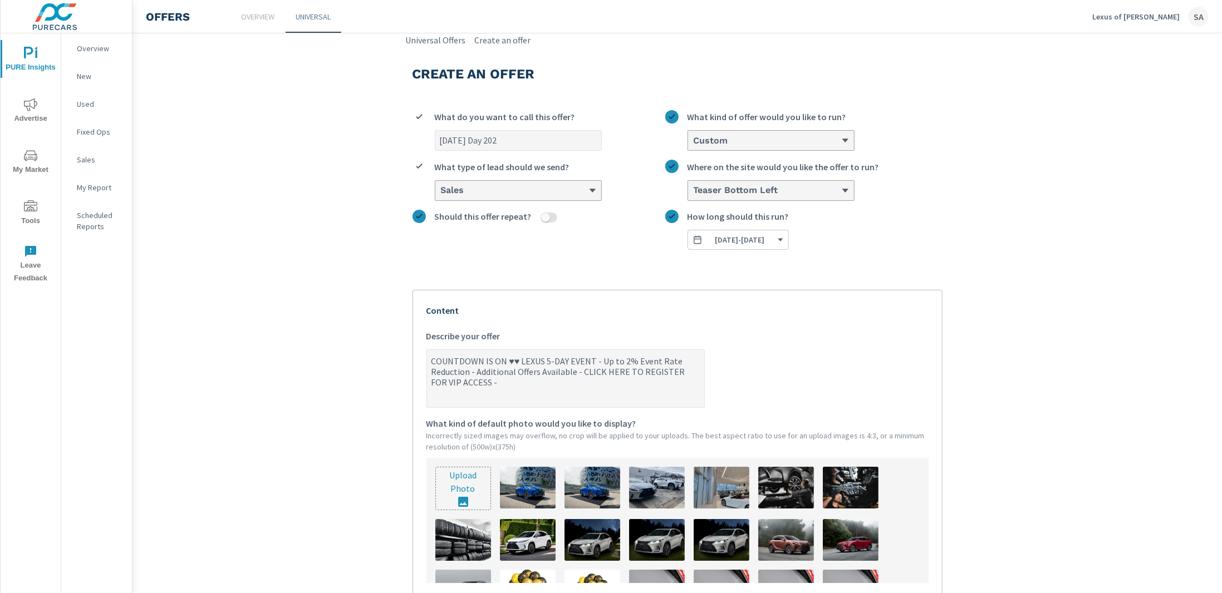
type textarea "x"
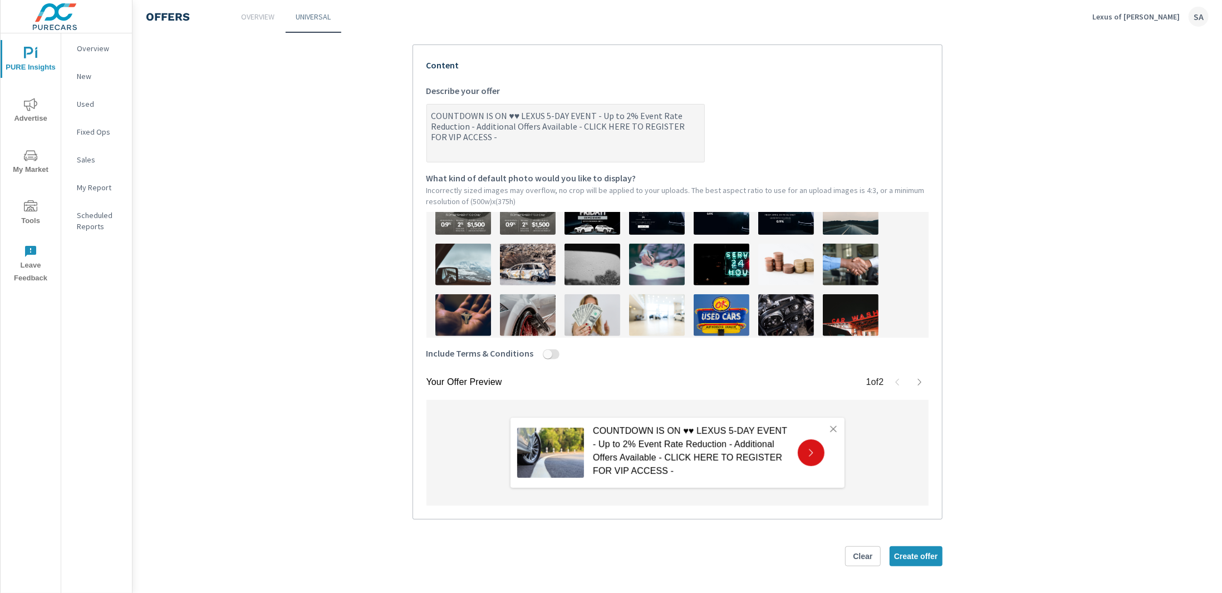
scroll to position [278, 0]
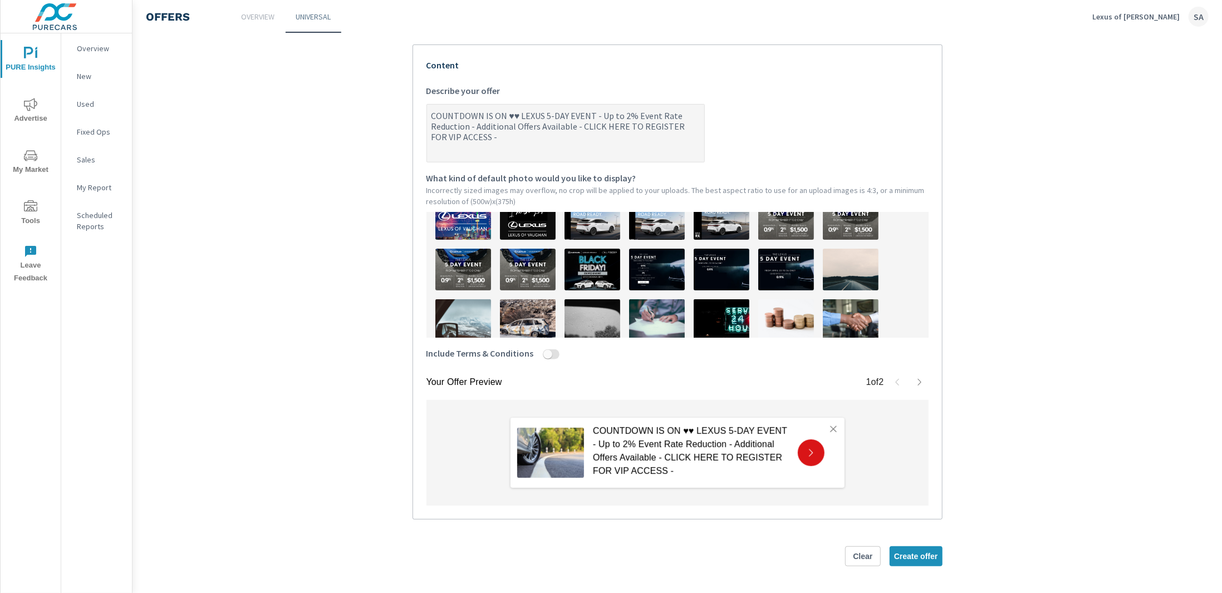
type input "[DATE] Day 2025"
click at [531, 223] on img at bounding box center [528, 219] width 56 height 42
click at [913, 562] on button "Create offer" at bounding box center [915, 557] width 53 height 20
type textarea "x"
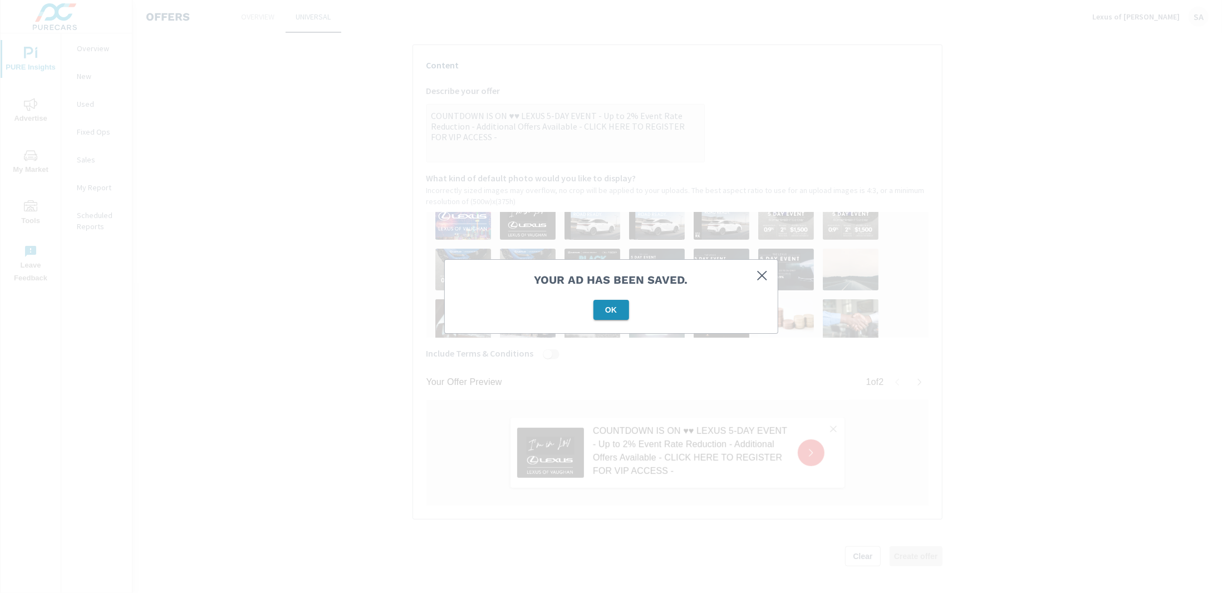
drag, startPoint x: 602, startPoint y: 307, endPoint x: 611, endPoint y: 302, distance: 10.5
click at [602, 306] on span "OK" at bounding box center [611, 310] width 27 height 10
